Goal: Task Accomplishment & Management: Manage account settings

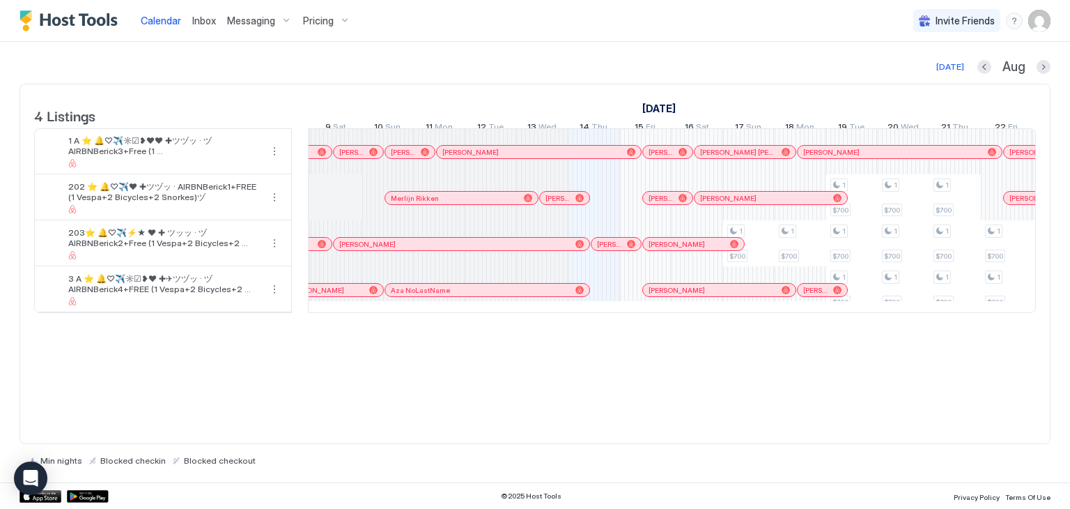
scroll to position [0, 507]
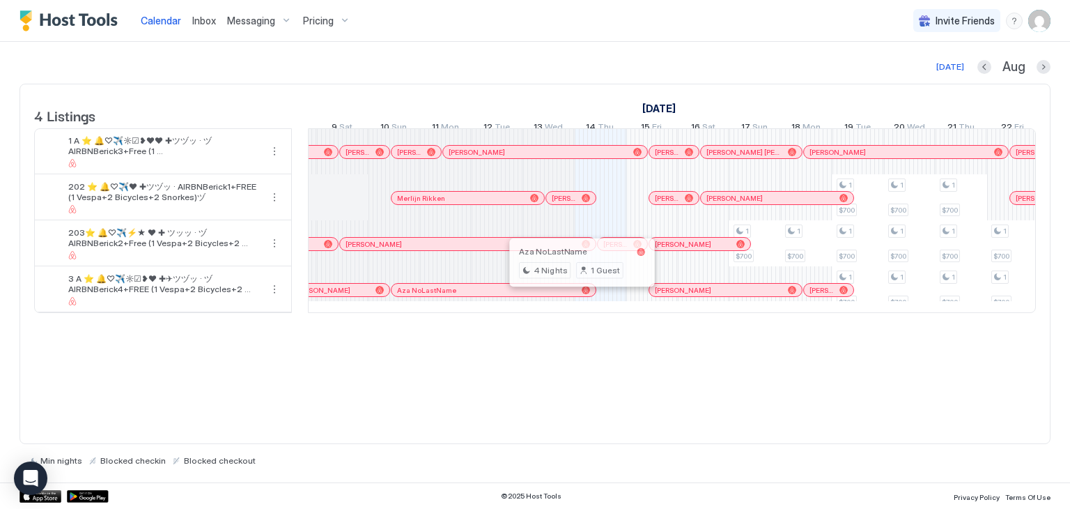
click at [577, 295] on div at bounding box center [577, 289] width 11 height 11
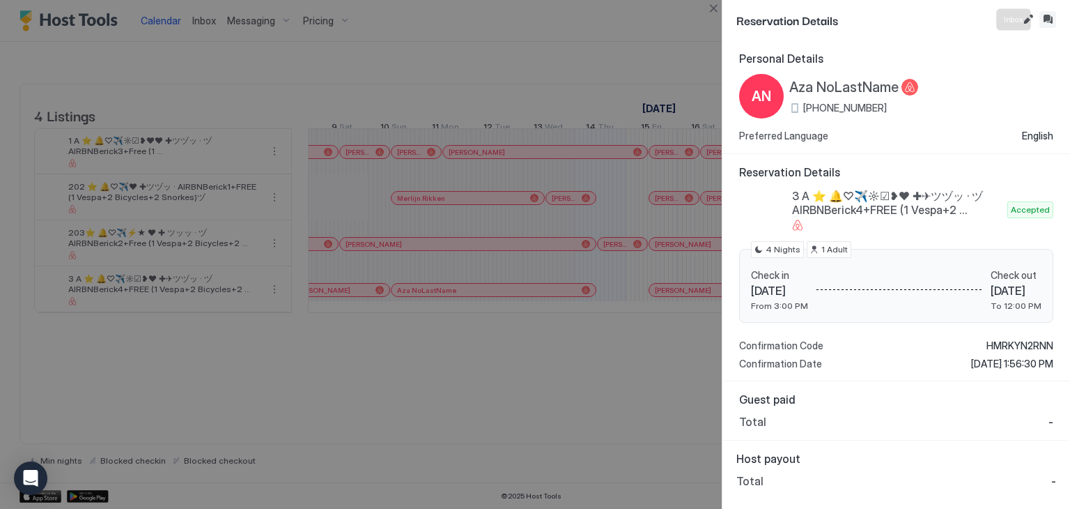
click at [1048, 18] on button "Inbox" at bounding box center [1047, 19] width 17 height 17
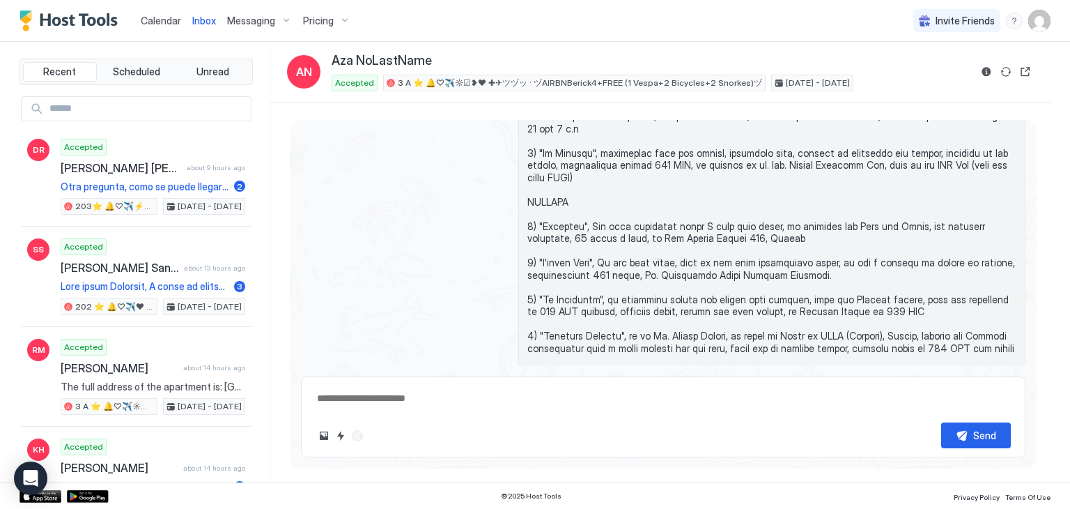
scroll to position [4004, 0]
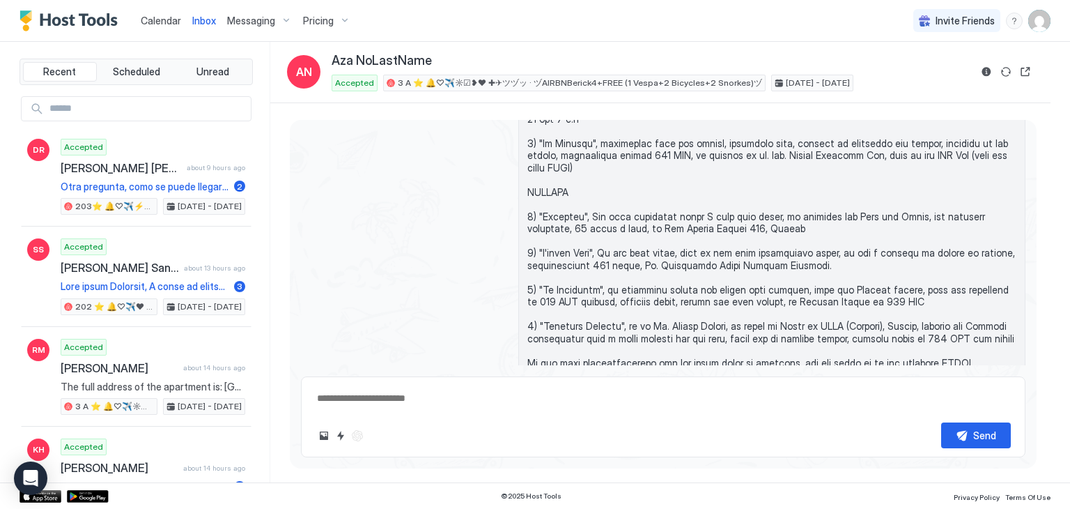
click at [945, 405] on div "Scheduled Messages" at bounding box center [962, 412] width 95 height 15
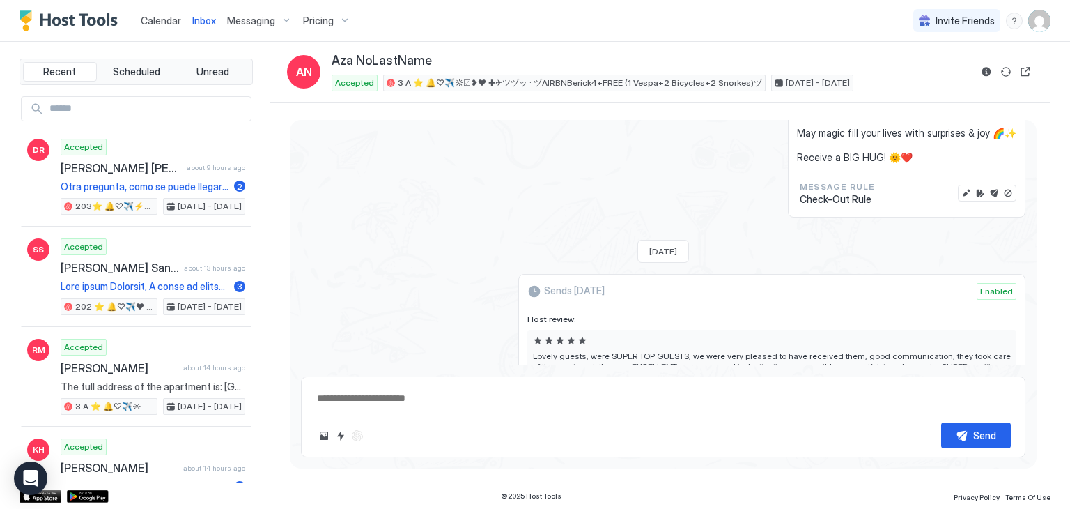
scroll to position [4512, 0]
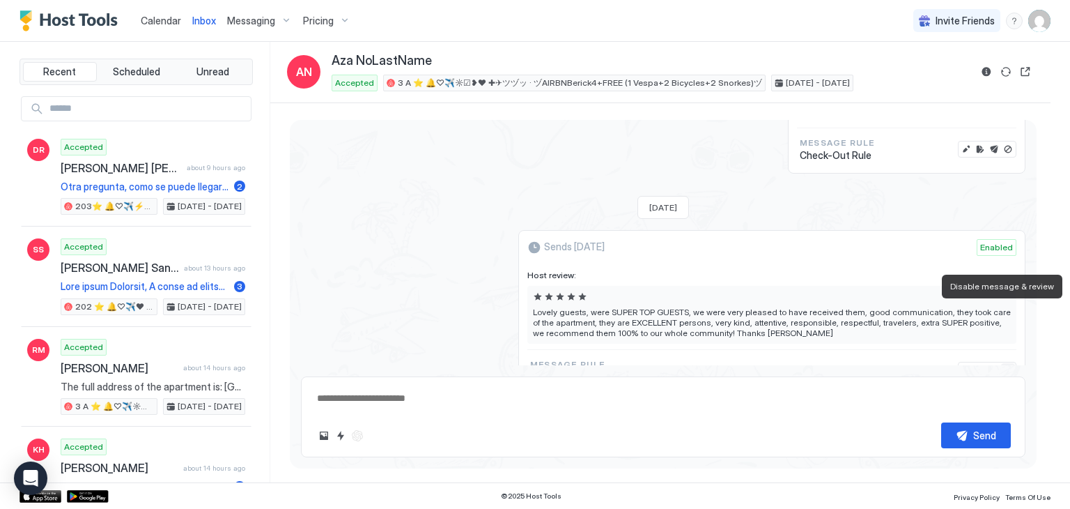
click at [1001, 363] on button "Disable message & review" at bounding box center [1008, 370] width 14 height 14
type textarea "*"
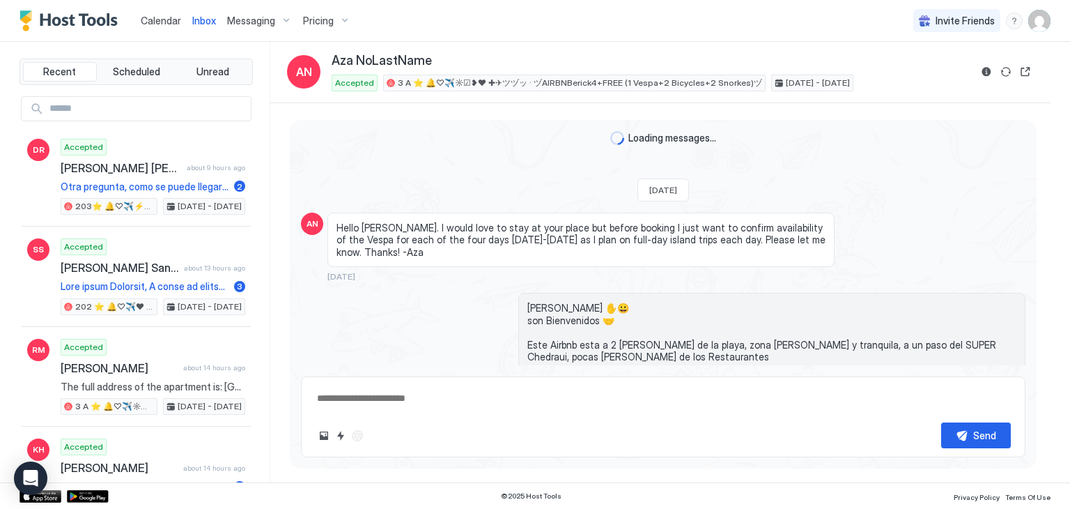
scroll to position [4016, 0]
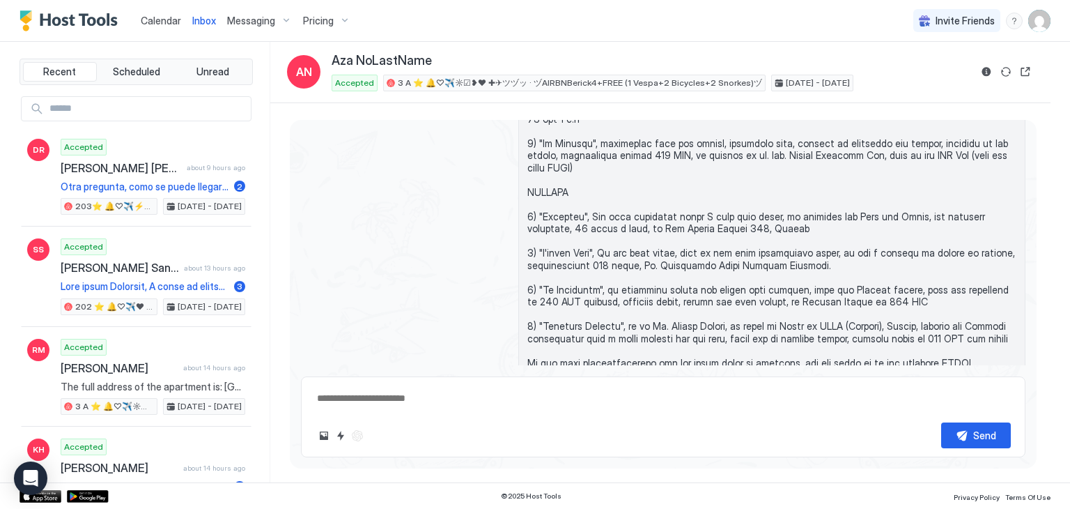
click at [970, 405] on div "Scheduled Messages" at bounding box center [962, 412] width 95 height 15
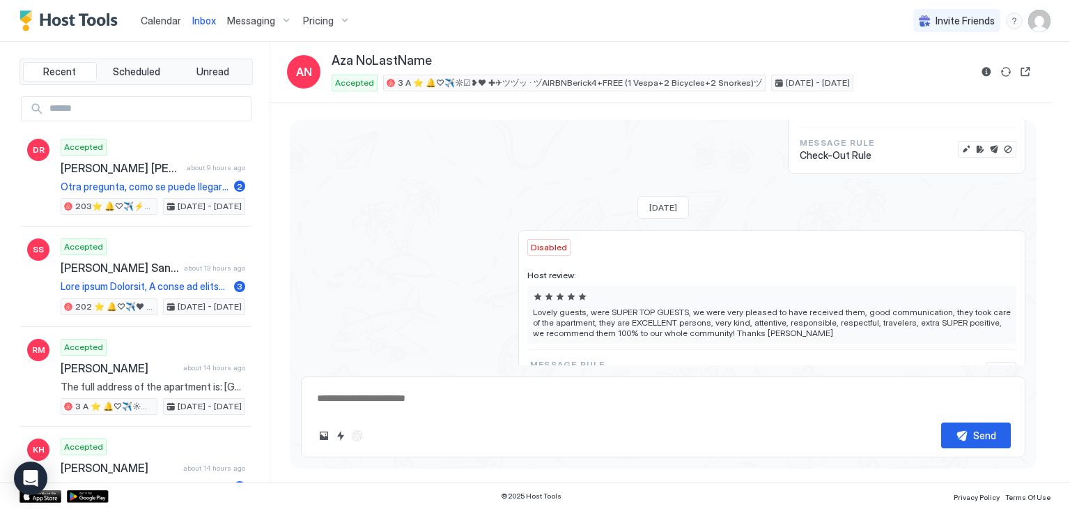
type textarea "*"
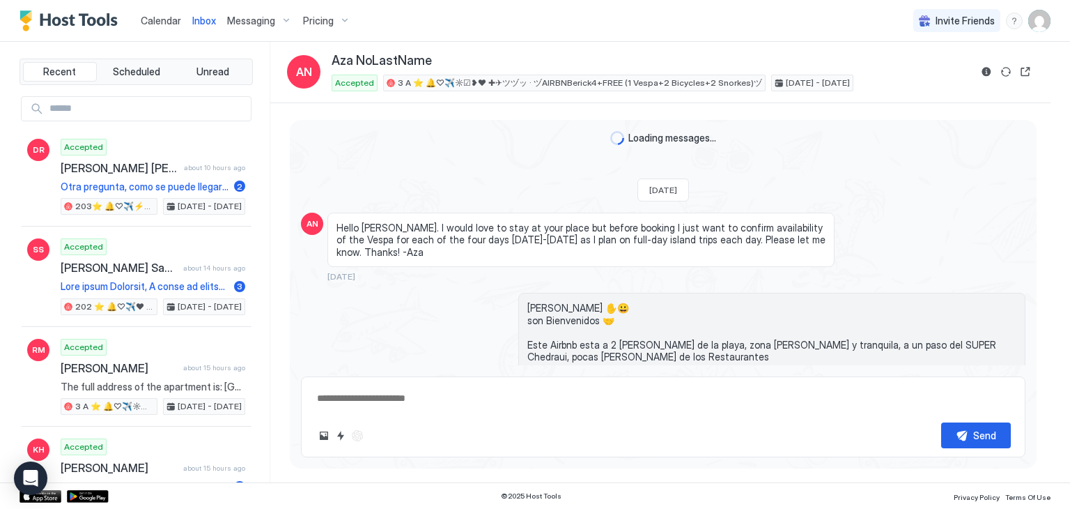
scroll to position [3532, 0]
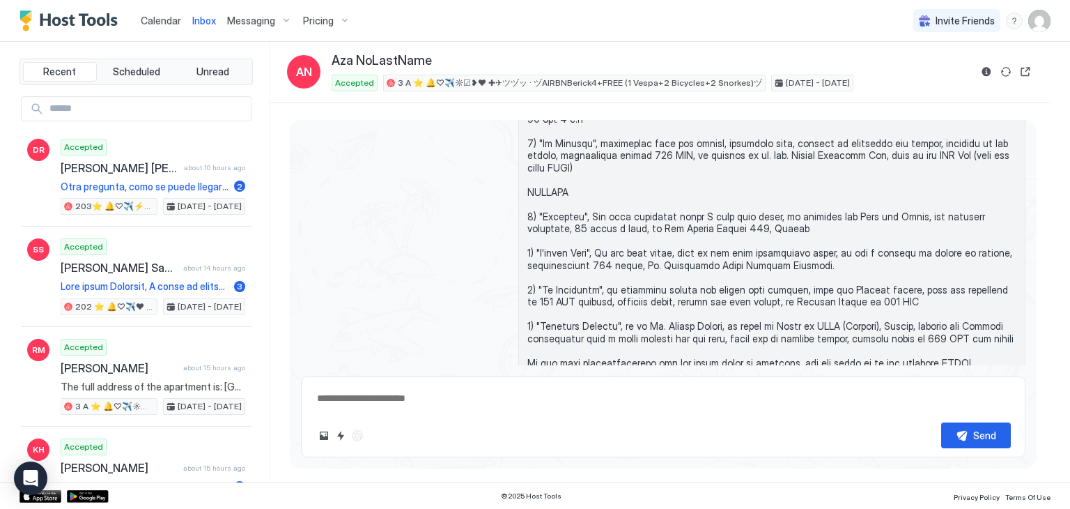
click at [159, 23] on span "Calendar" at bounding box center [161, 21] width 40 height 12
type textarea "*"
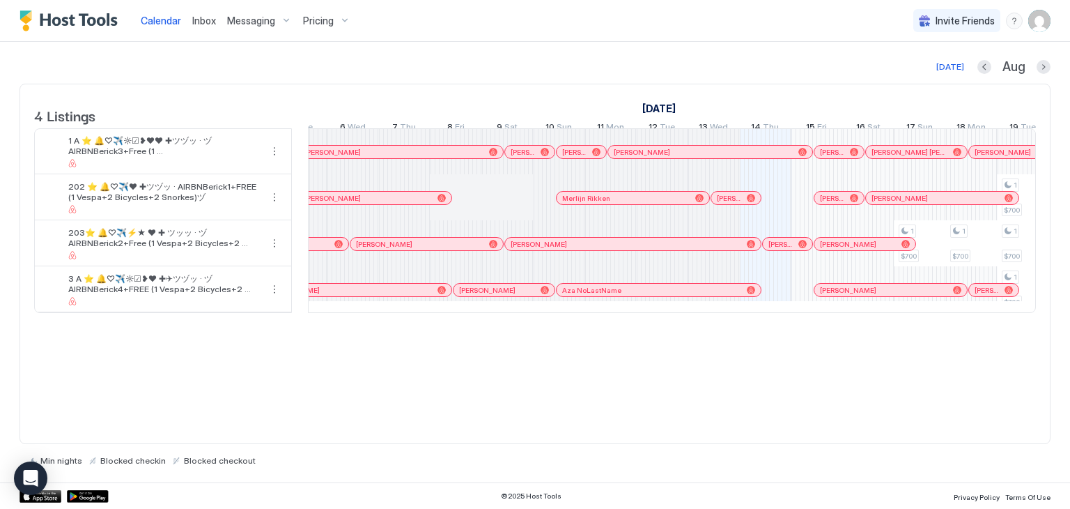
scroll to position [0, 271]
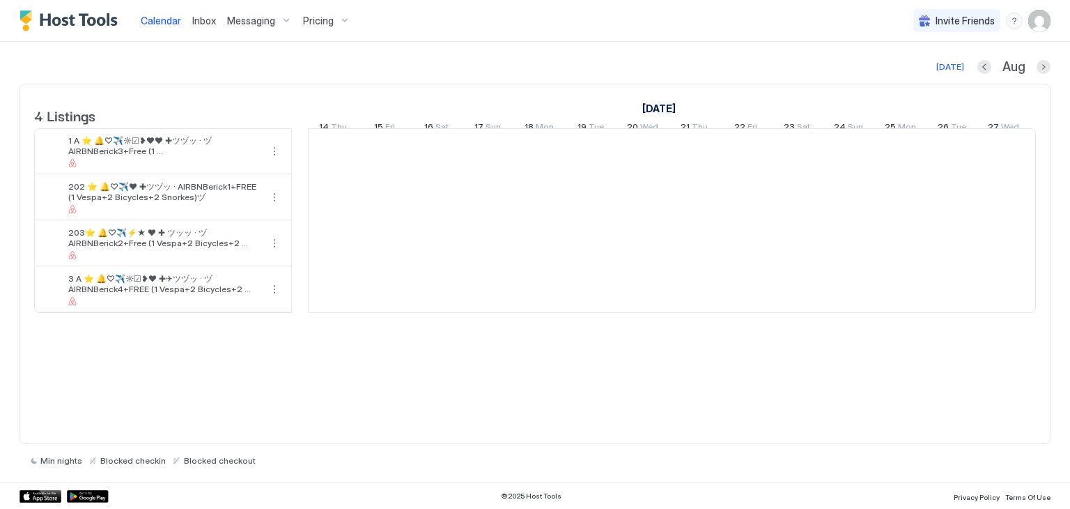
scroll to position [0, 774]
